Goal: Information Seeking & Learning: Understand process/instructions

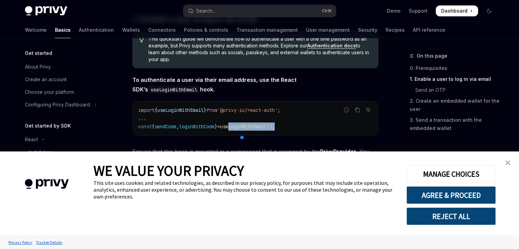
click at [506, 160] on img "close banner" at bounding box center [508, 162] width 5 height 5
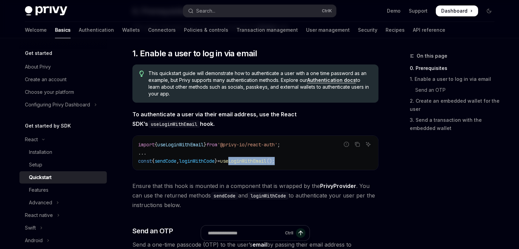
scroll to position [102, 0]
click at [275, 182] on span "Ensure that this hook is mounted in a component that is wrapped by the PrivyPro…" at bounding box center [255, 195] width 246 height 29
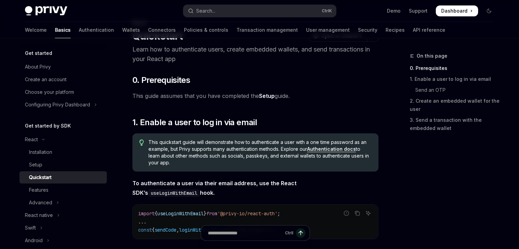
scroll to position [34, 0]
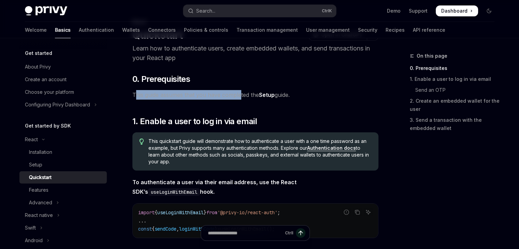
drag, startPoint x: 138, startPoint y: 91, endPoint x: 241, endPoint y: 90, distance: 102.4
click at [241, 90] on span "This guide assumes that you have completed the Setup guide." at bounding box center [255, 95] width 246 height 10
click at [248, 105] on div at bounding box center [278, 103] width 76 height 14
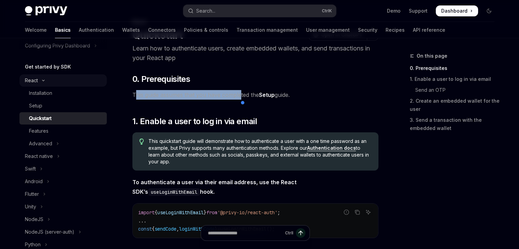
scroll to position [68, 0]
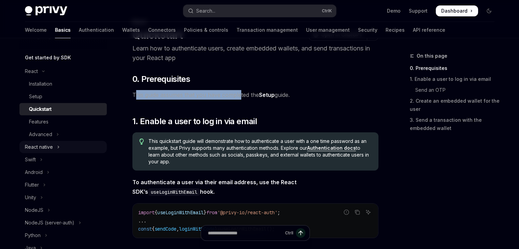
click at [83, 144] on button "React native" at bounding box center [62, 147] width 87 height 12
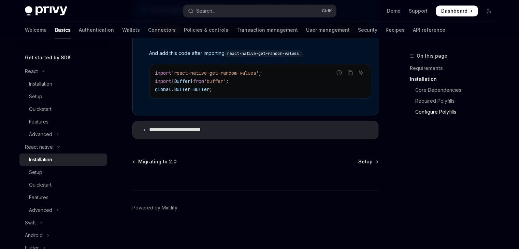
scroll to position [563, 0]
click at [66, 90] on ul "Installation Setup Quickstart Features Advanced" at bounding box center [62, 109] width 87 height 63
click at [67, 87] on div "Installation" at bounding box center [66, 84] width 74 height 8
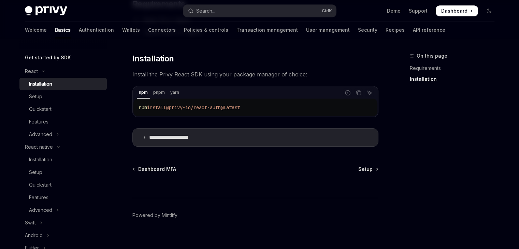
scroll to position [95, 0]
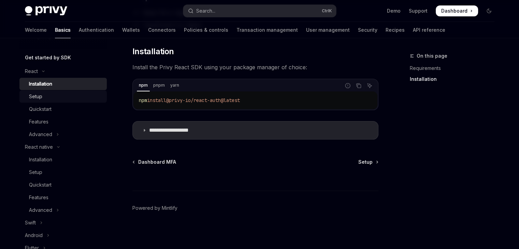
click at [62, 96] on div "Setup" at bounding box center [66, 97] width 74 height 8
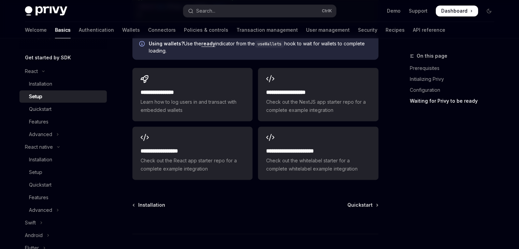
scroll to position [888, 0]
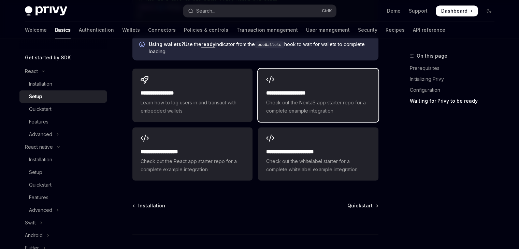
click at [303, 93] on h2 "**********" at bounding box center [318, 93] width 104 height 8
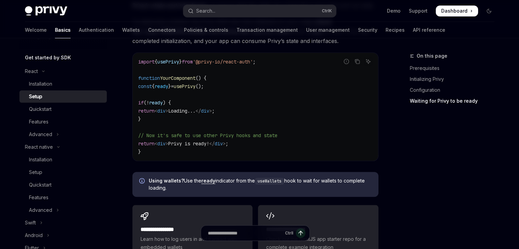
scroll to position [751, 0]
click at [79, 110] on div "Quickstart" at bounding box center [66, 109] width 74 height 8
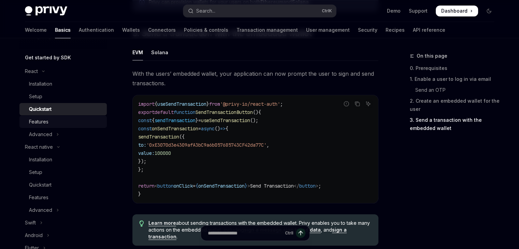
scroll to position [615, 0]
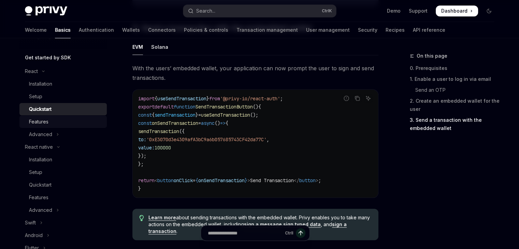
click at [70, 124] on div "Features" at bounding box center [66, 122] width 74 height 8
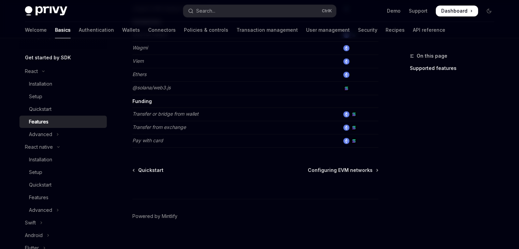
scroll to position [485, 0]
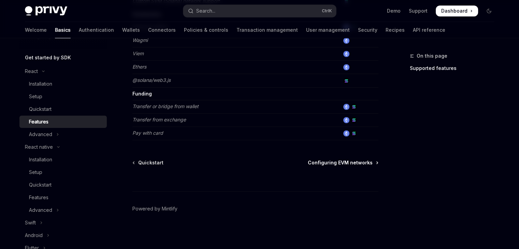
click at [322, 160] on span "Configuring EVM networks" at bounding box center [340, 162] width 65 height 7
type textarea "*"
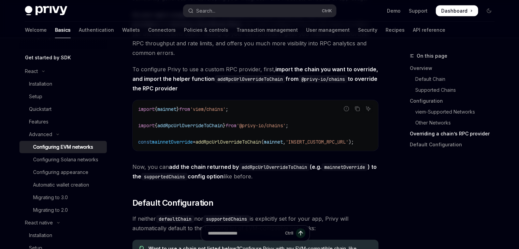
scroll to position [1542, 0]
